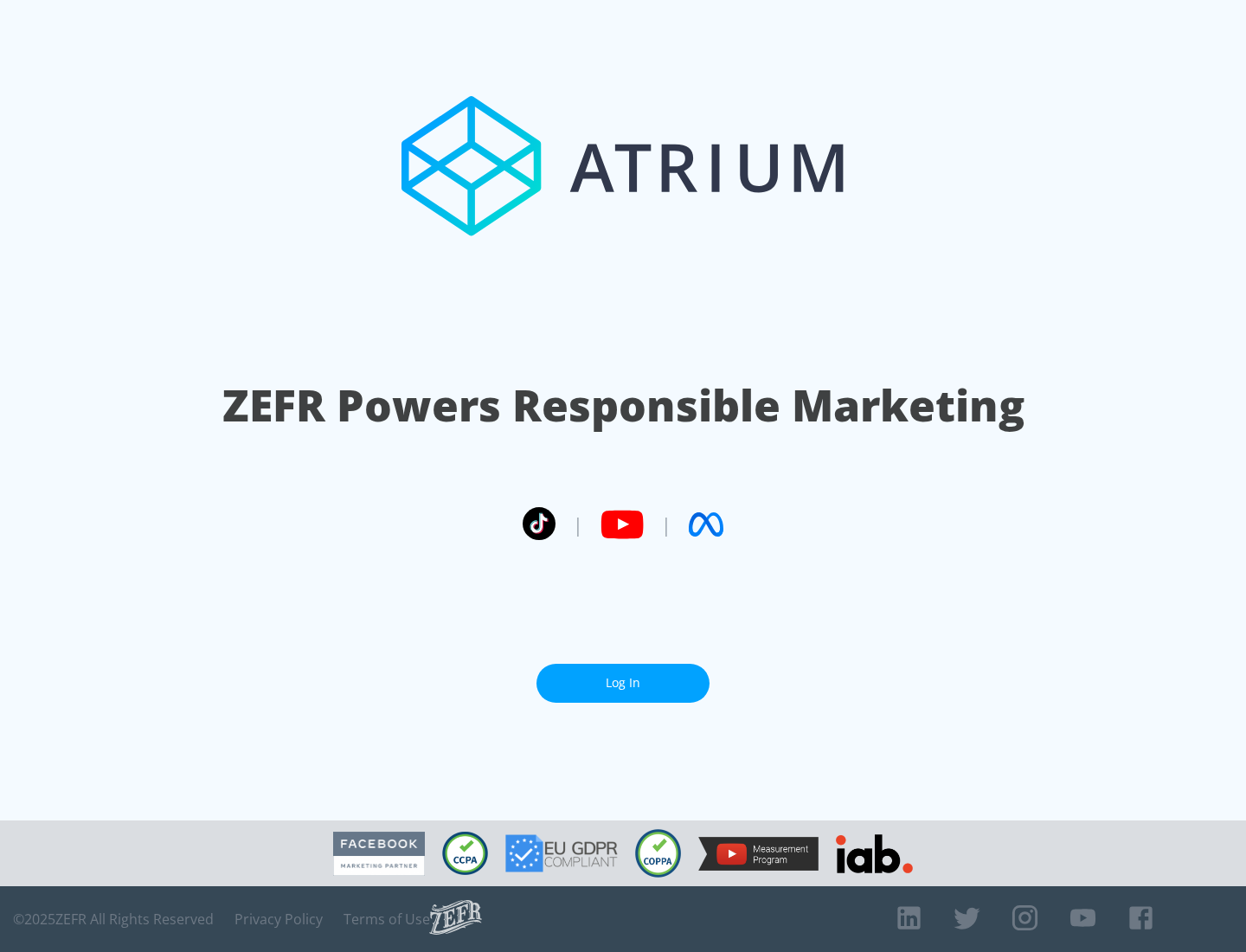
click at [623, 683] on link "Log In" at bounding box center [623, 683] width 173 height 38
